Goal: Task Accomplishment & Management: Manage account settings

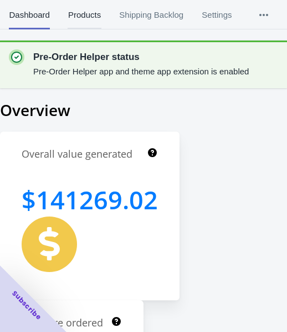
click at [79, 21] on span "Products" at bounding box center [84, 15] width 33 height 29
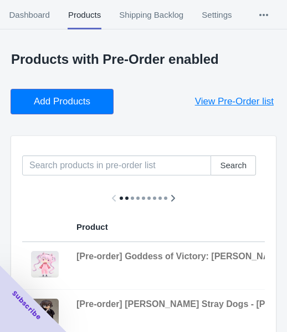
click at [52, 98] on span "Add Products" at bounding box center [62, 101] width 57 height 11
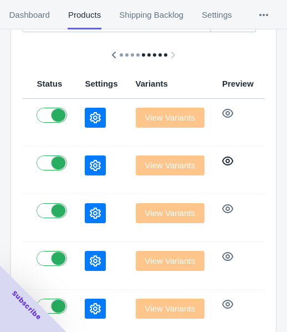
scroll to position [124, 0]
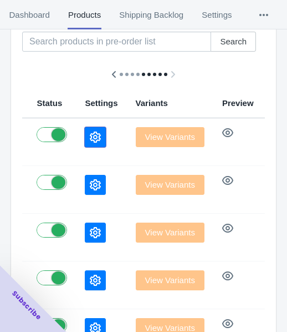
click at [85, 137] on button "button" at bounding box center [95, 137] width 21 height 20
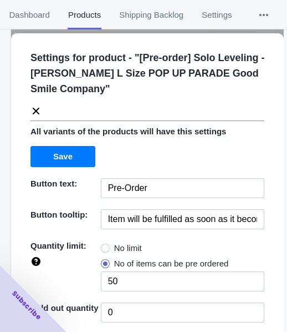
click at [125, 236] on div "Settings for product - " [Pre-order] Solo Leveling - [PERSON_NAME] L Size POP U…" at bounding box center [147, 274] width 273 height 483
click at [121, 248] on span "No limit" at bounding box center [128, 247] width 28 height 11
click at [104, 246] on input "No limit" at bounding box center [104, 245] width 1 height 1
radio input "true"
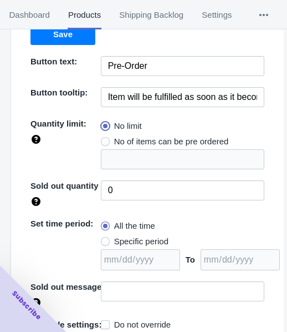
scroll to position [161, 0]
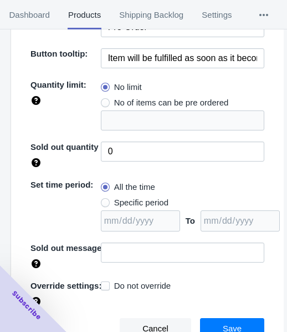
click at [129, 201] on span "Specific period" at bounding box center [141, 202] width 54 height 11
click at [104, 200] on input "Specific period" at bounding box center [104, 200] width 1 height 1
radio input "true"
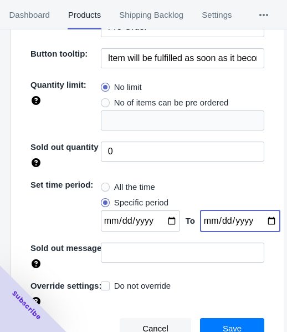
click at [262, 218] on input "date" at bounding box center [240, 220] width 79 height 21
type input "[DATE]"
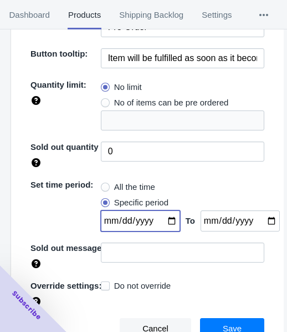
click at [167, 219] on input "date" at bounding box center [140, 220] width 79 height 21
type input "[DATE]"
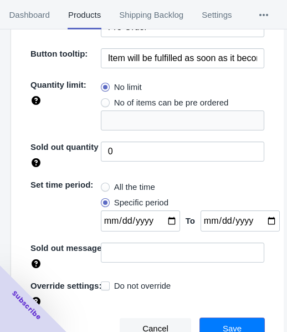
click at [228, 324] on span "Save" at bounding box center [232, 328] width 19 height 9
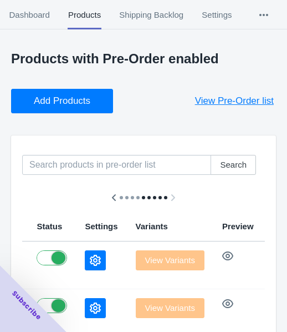
scroll to position [0, 0]
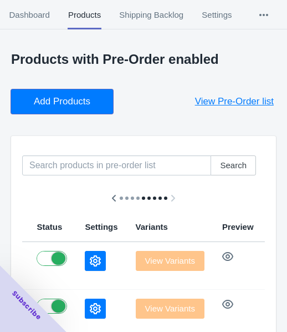
click at [76, 96] on span "Add Products" at bounding box center [62, 101] width 57 height 11
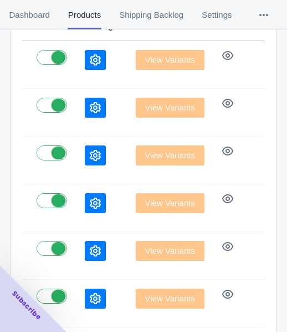
scroll to position [222, 0]
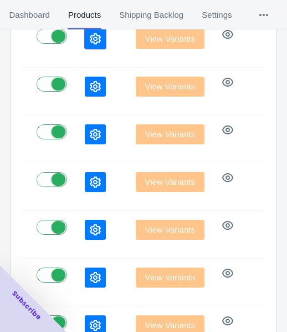
click at [85, 47] on button "button" at bounding box center [95, 39] width 21 height 20
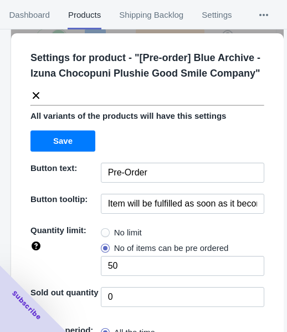
click at [129, 234] on span "No limit" at bounding box center [128, 232] width 28 height 11
click at [104, 230] on input "No limit" at bounding box center [104, 230] width 1 height 1
radio input "true"
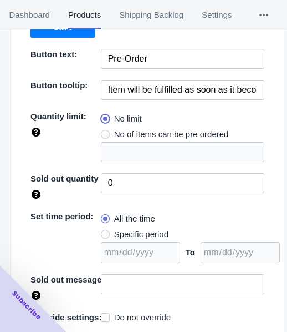
scroll to position [145, 0]
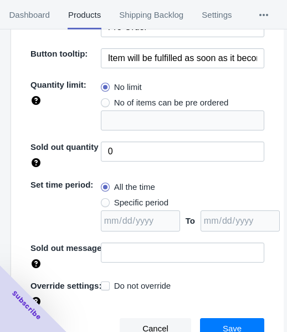
click at [123, 201] on span "Specific period" at bounding box center [141, 202] width 54 height 11
click at [104, 200] on input "Specific period" at bounding box center [104, 200] width 1 height 1
radio input "true"
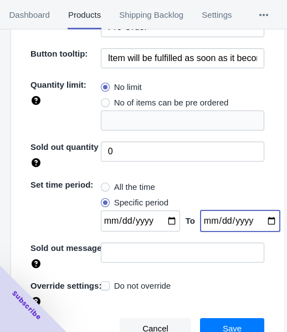
click at [258, 218] on input "date" at bounding box center [240, 220] width 79 height 21
type input "[DATE]"
click at [166, 221] on input "date" at bounding box center [140, 220] width 79 height 21
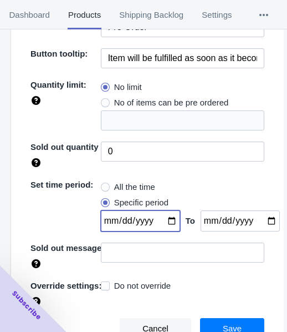
type input "[DATE]"
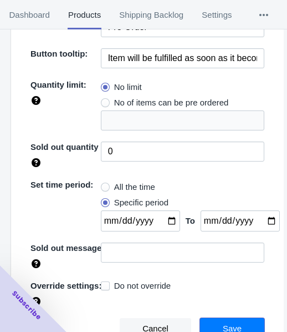
click at [213, 322] on button "Save" at bounding box center [232, 328] width 64 height 21
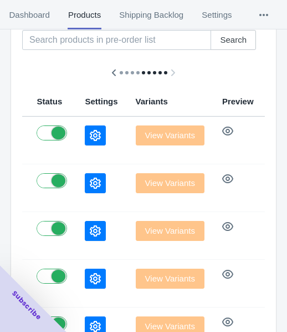
scroll to position [0, 0]
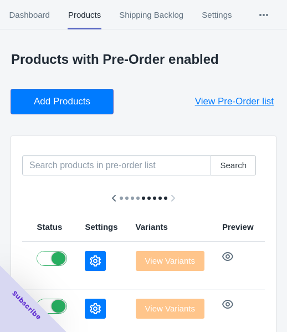
click at [93, 106] on button "Add Products" at bounding box center [62, 101] width 102 height 24
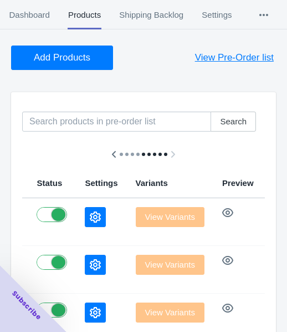
scroll to position [111, 0]
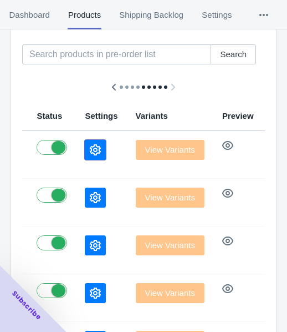
click at [90, 147] on icon "button" at bounding box center [95, 149] width 11 height 11
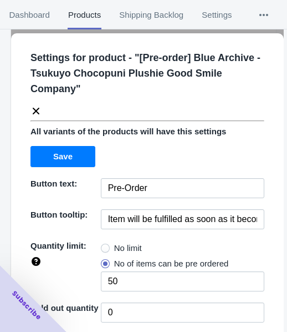
drag, startPoint x: 128, startPoint y: 246, endPoint x: 195, endPoint y: 186, distance: 89.6
click at [128, 247] on span "No limit" at bounding box center [128, 247] width 28 height 11
click at [104, 246] on input "No limit" at bounding box center [104, 245] width 1 height 1
radio input "true"
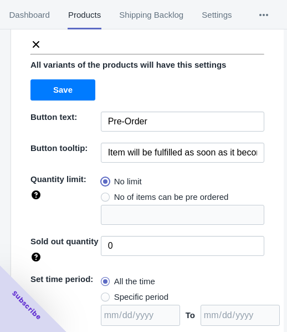
scroll to position [161, 0]
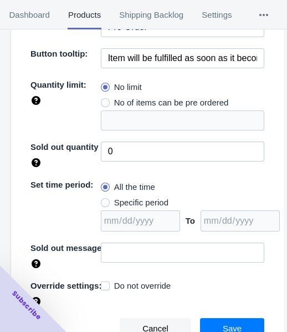
click at [150, 207] on label "Specific period" at bounding box center [135, 203] width 68 height 16
click at [104, 200] on input "Specific period" at bounding box center [104, 200] width 1 height 1
radio input "true"
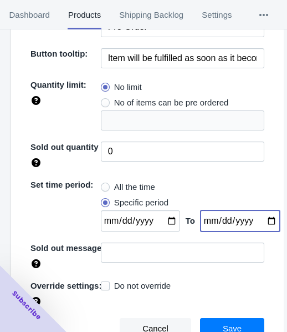
click at [262, 221] on input "date" at bounding box center [240, 220] width 79 height 21
type input "[DATE]"
click at [162, 214] on input "date" at bounding box center [140, 220] width 79 height 21
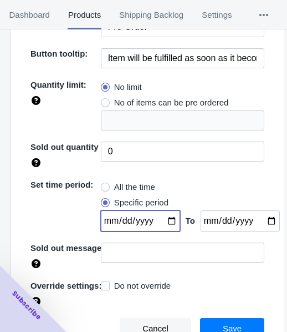
type input "[DATE]"
click at [225, 325] on span "Save" at bounding box center [232, 328] width 19 height 9
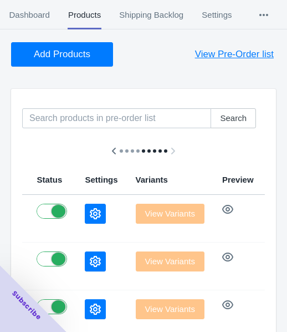
scroll to position [0, 0]
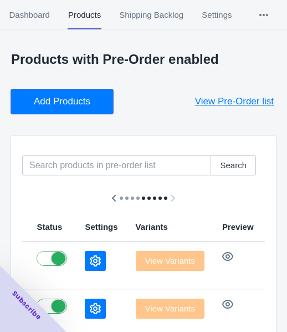
click at [59, 103] on span "Add Products" at bounding box center [62, 101] width 57 height 11
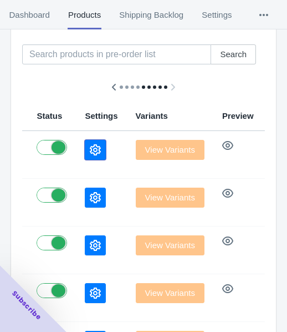
click at [90, 145] on icon "button" at bounding box center [95, 149] width 11 height 11
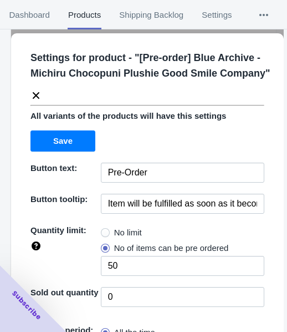
click at [104, 237] on span at bounding box center [105, 232] width 9 height 9
click at [104, 230] on input "No limit" at bounding box center [104, 230] width 1 height 1
radio input "true"
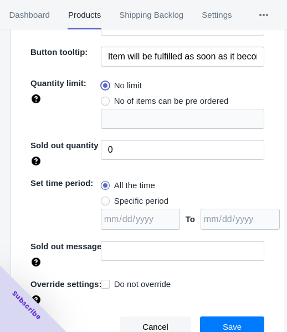
scroll to position [161, 0]
click at [138, 201] on span "Specific period" at bounding box center [141, 200] width 54 height 11
click at [104, 199] on input "Specific period" at bounding box center [104, 198] width 1 height 1
radio input "true"
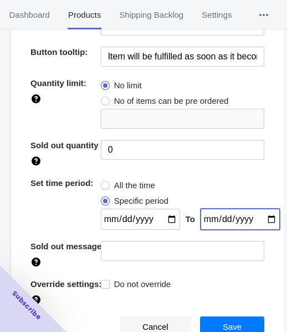
click at [257, 222] on input "date" at bounding box center [240, 219] width 79 height 21
type input "[DATE]"
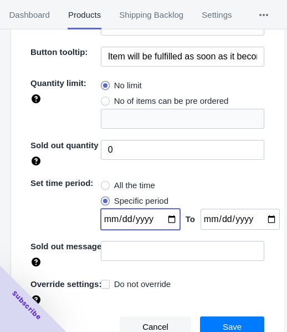
click at [161, 216] on input "date" at bounding box center [140, 219] width 79 height 21
type input "[DATE]"
click at [240, 321] on button "Save" at bounding box center [232, 326] width 64 height 21
